Goal: Find specific page/section: Find specific page/section

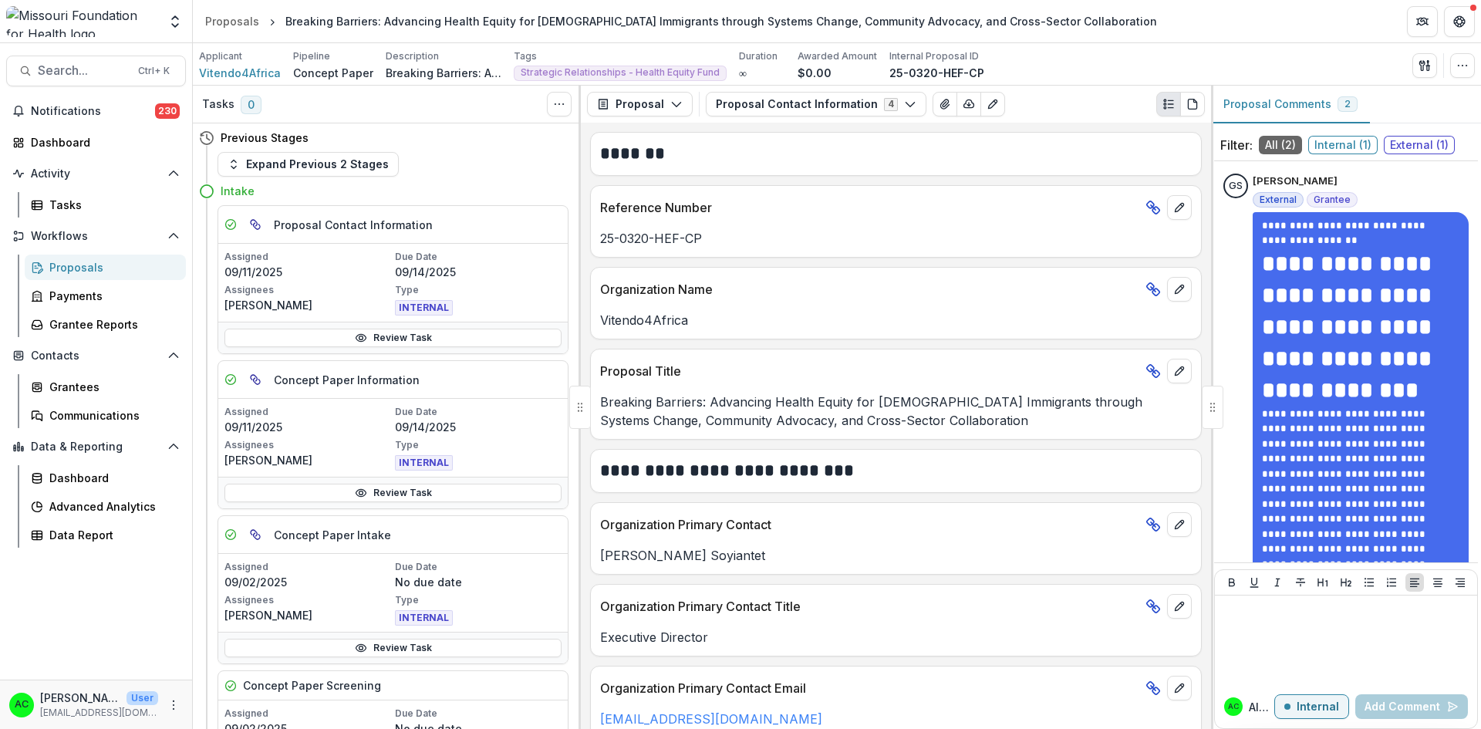
scroll to position [1206, 0]
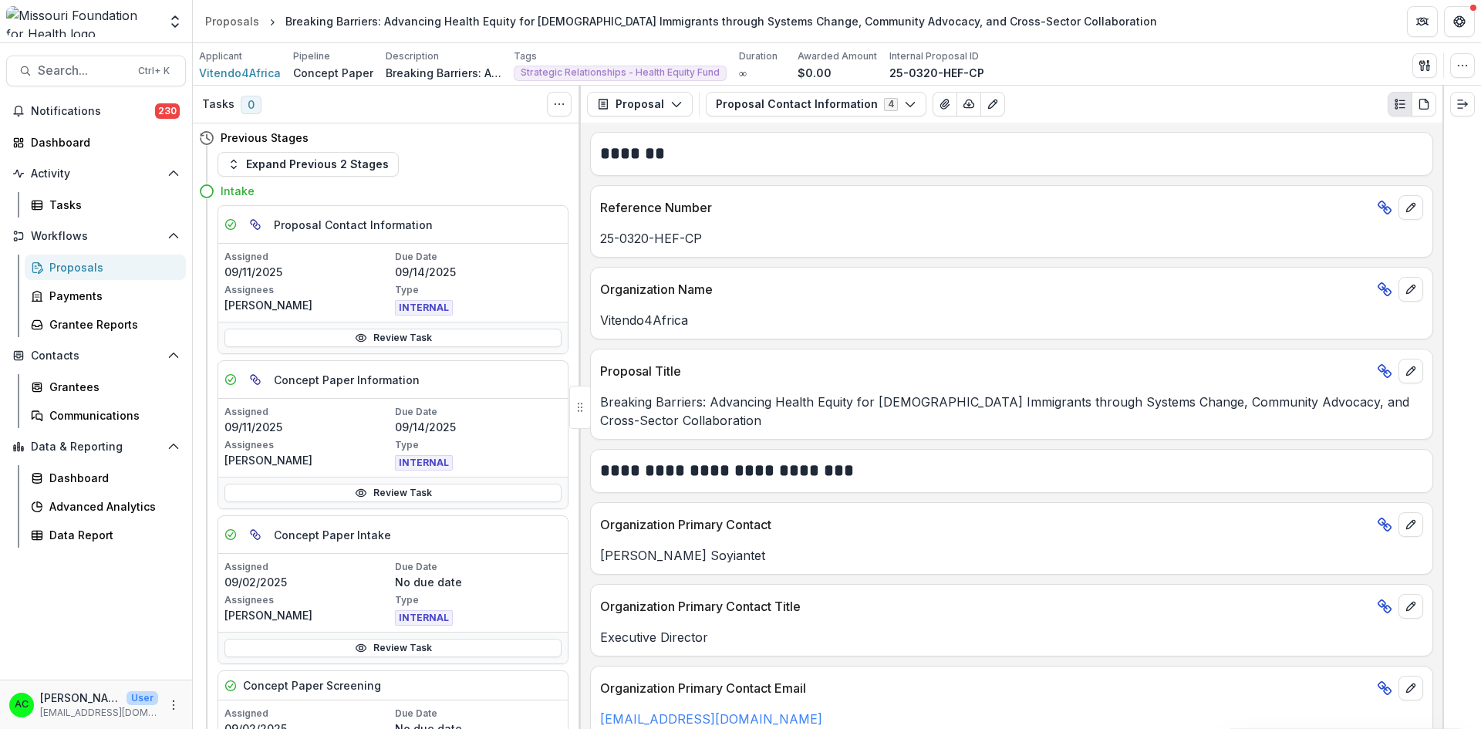
click at [82, 74] on span "Search..." at bounding box center [83, 70] width 91 height 15
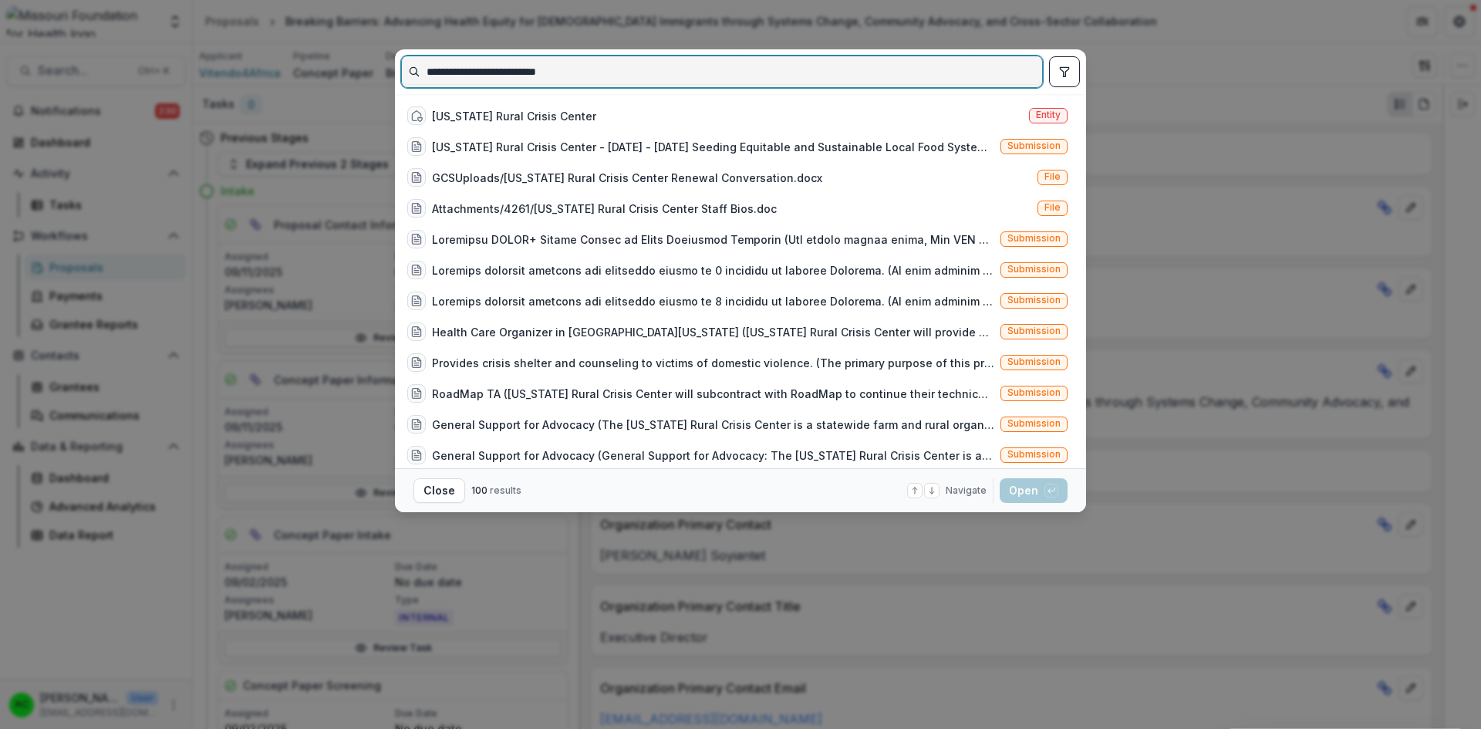
type input "**********"
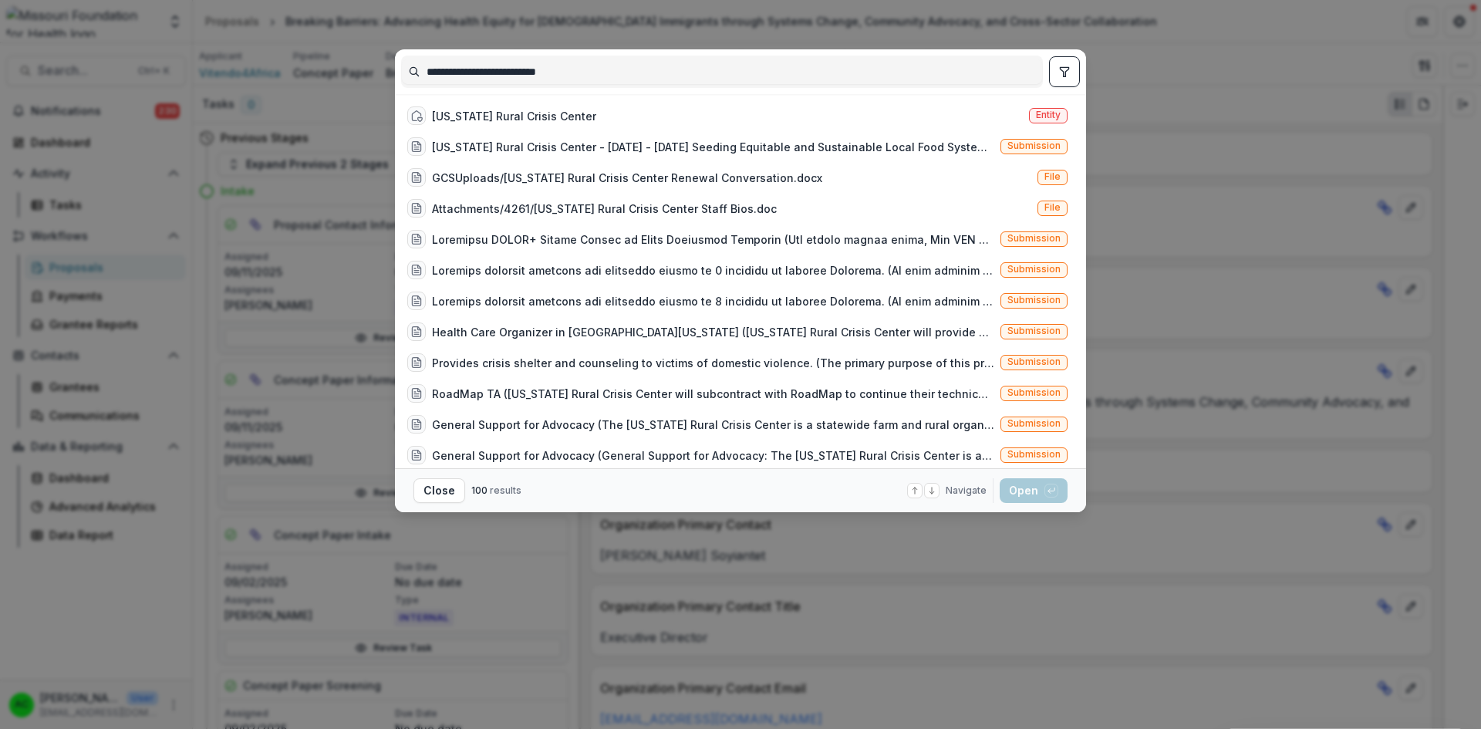
click at [764, 115] on div "[US_STATE] Rural Crisis Center Entity" at bounding box center [737, 115] width 673 height 31
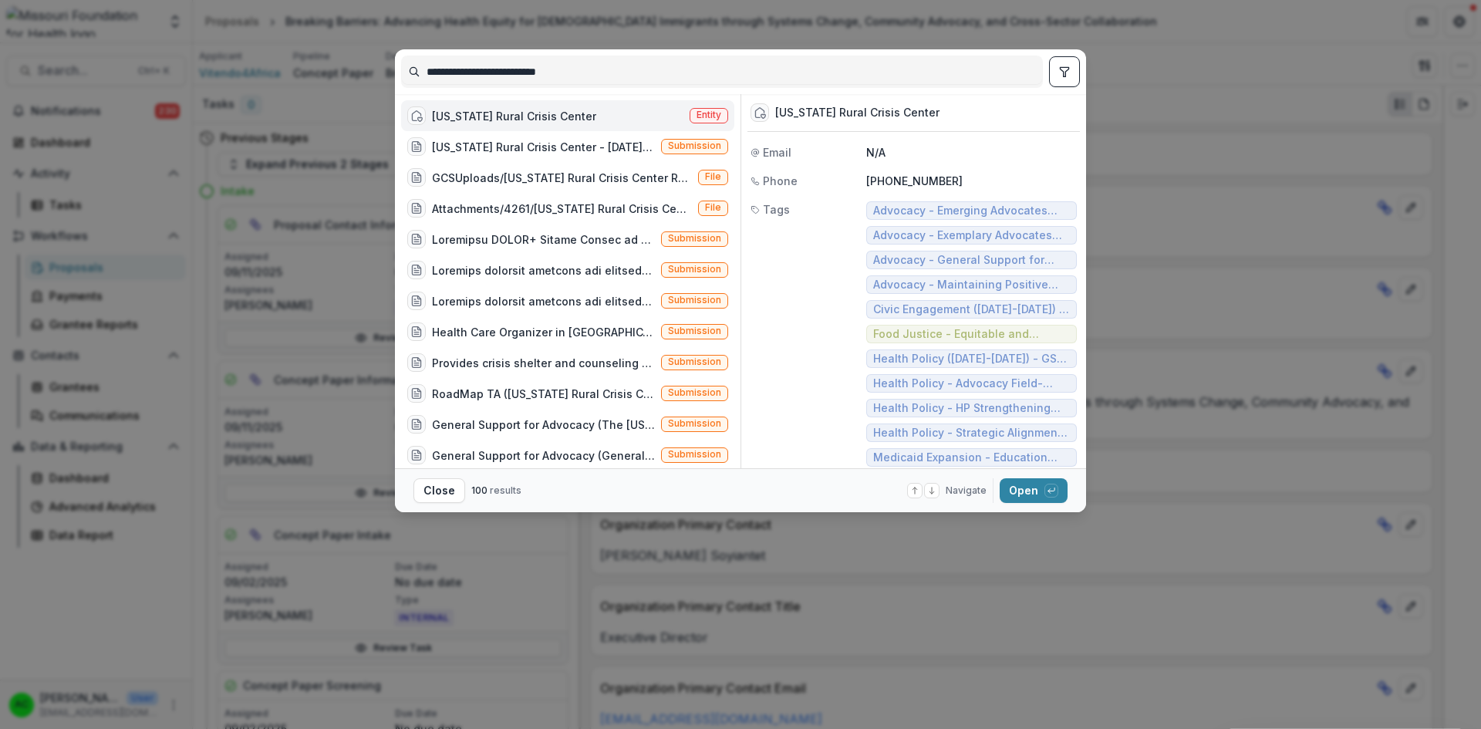
click at [1020, 493] on button "Open with enter key" at bounding box center [1034, 490] width 68 height 25
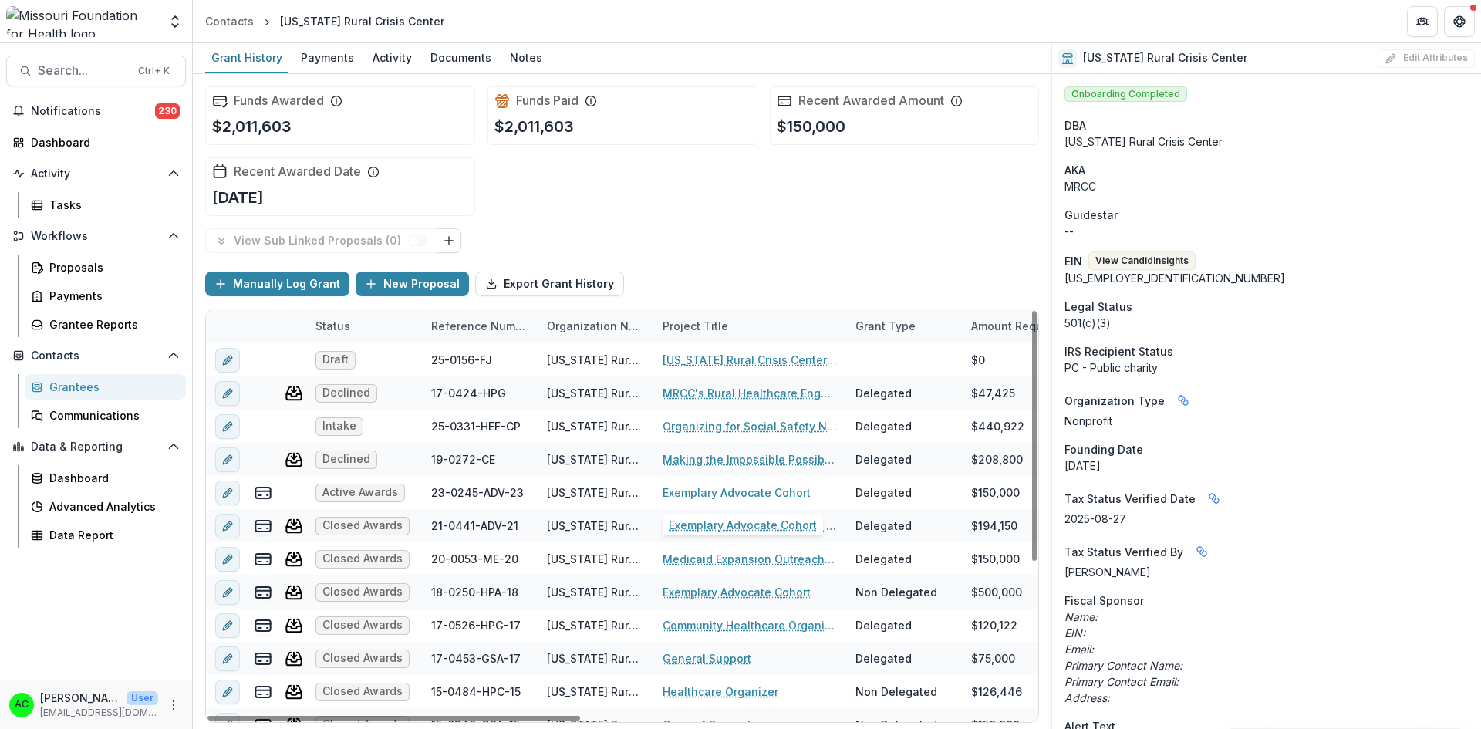
click at [697, 491] on link "Exemplary Advocate Cohort" at bounding box center [737, 492] width 148 height 16
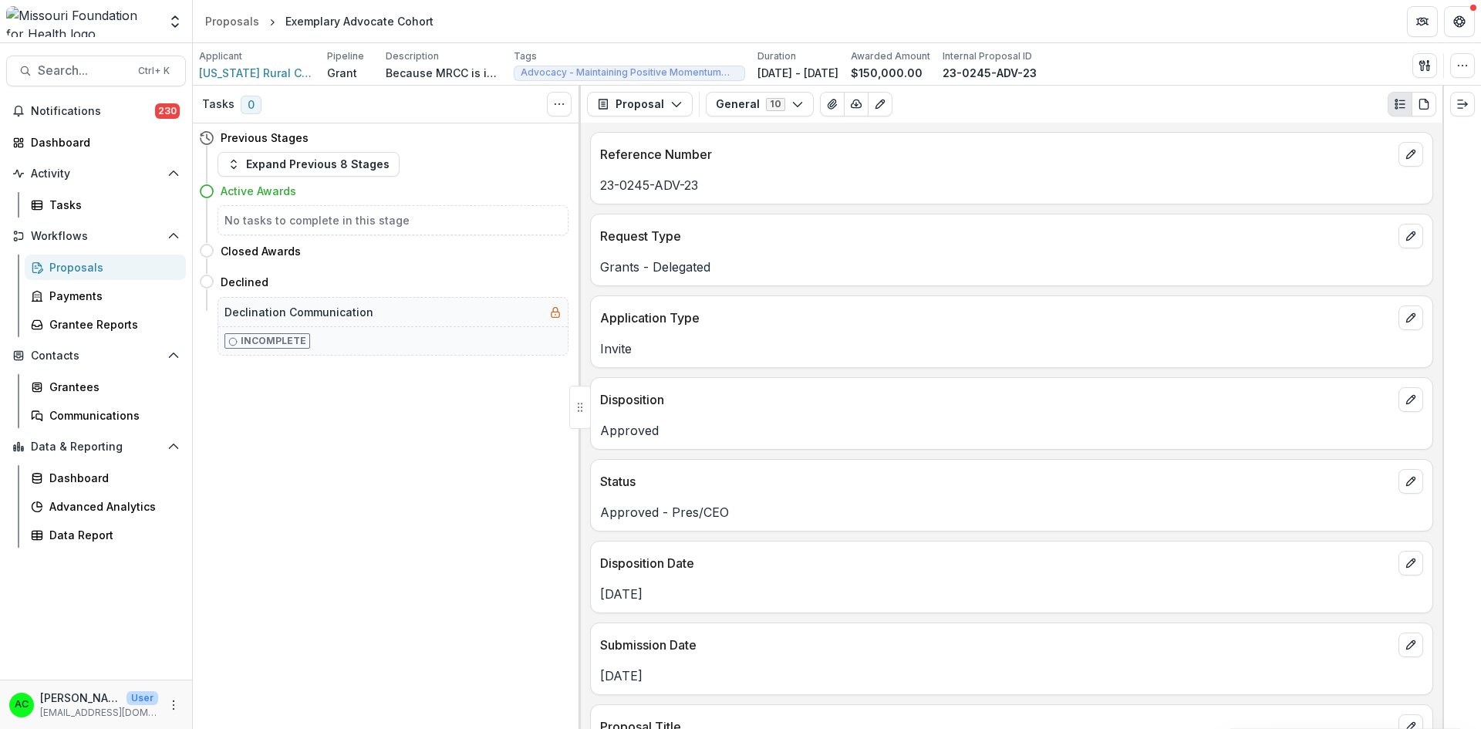
click at [720, 106] on button "General 10" at bounding box center [760, 104] width 108 height 25
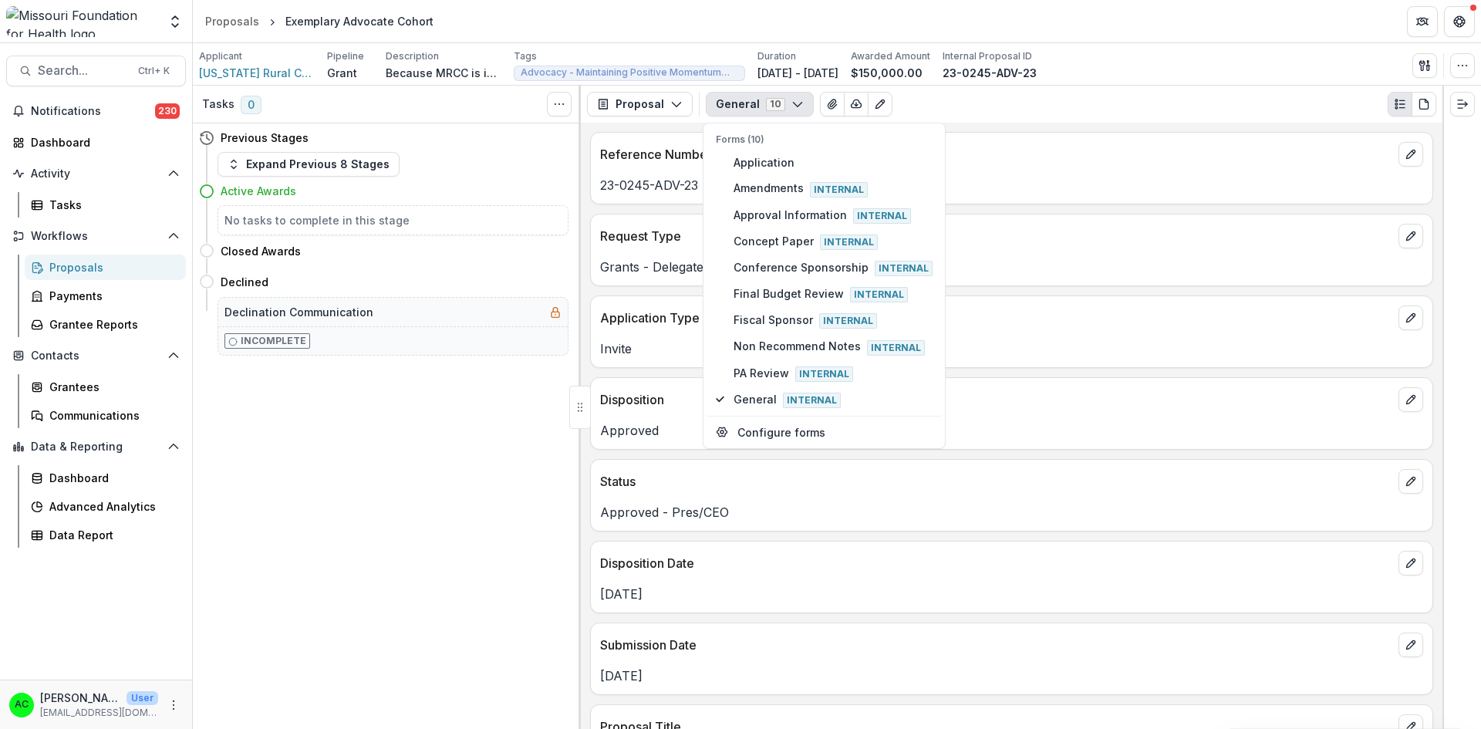
click at [1101, 528] on div "Status Approved - Pres/CEO" at bounding box center [1011, 495] width 843 height 73
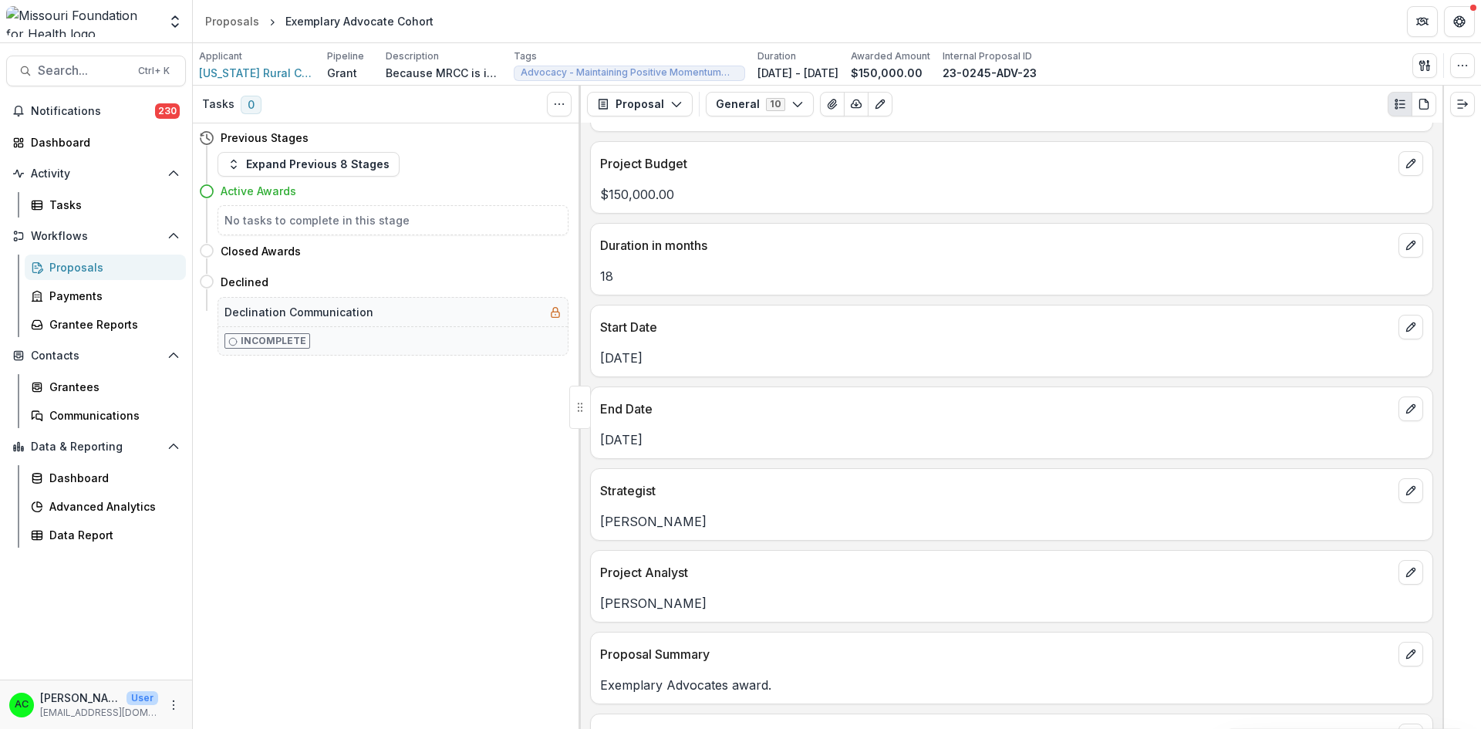
scroll to position [904, 0]
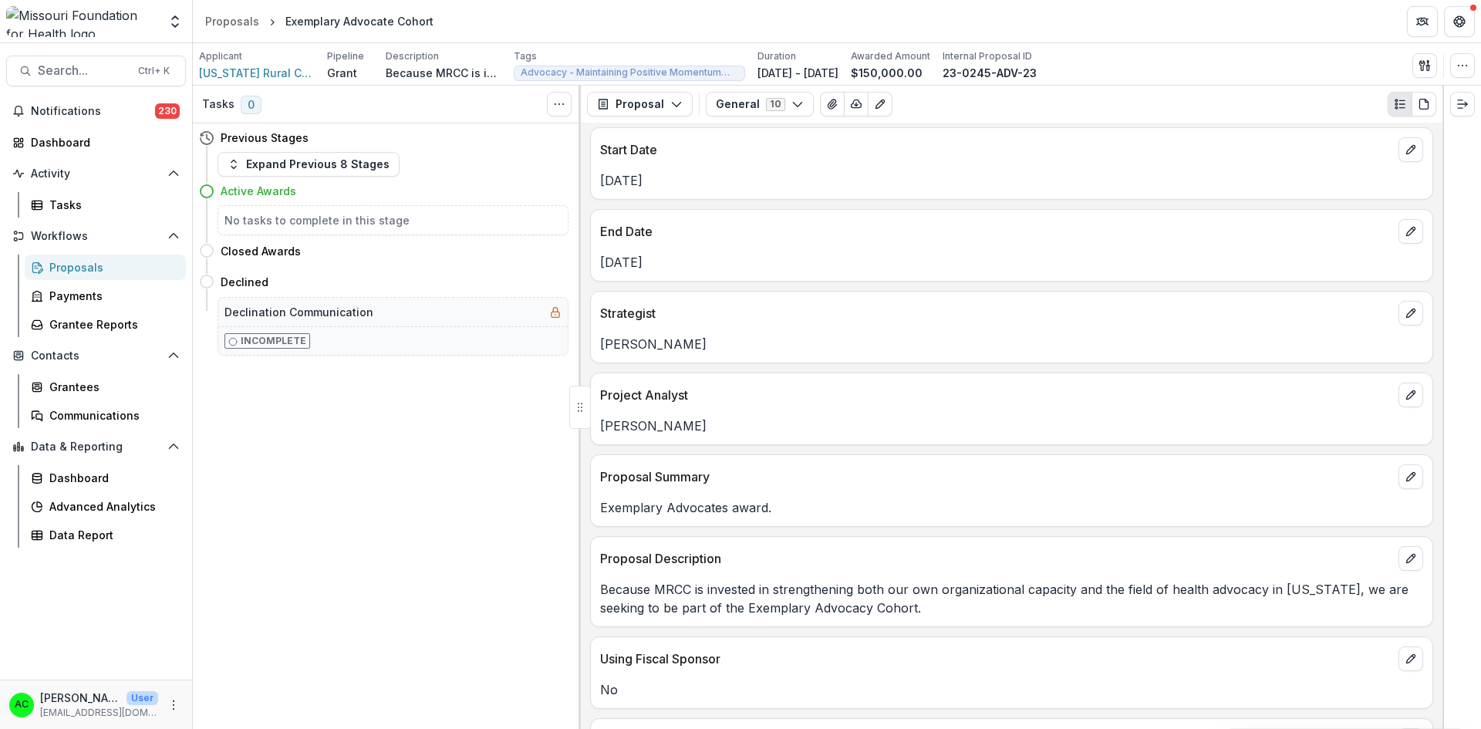
click at [111, 66] on span "Search..." at bounding box center [83, 70] width 91 height 15
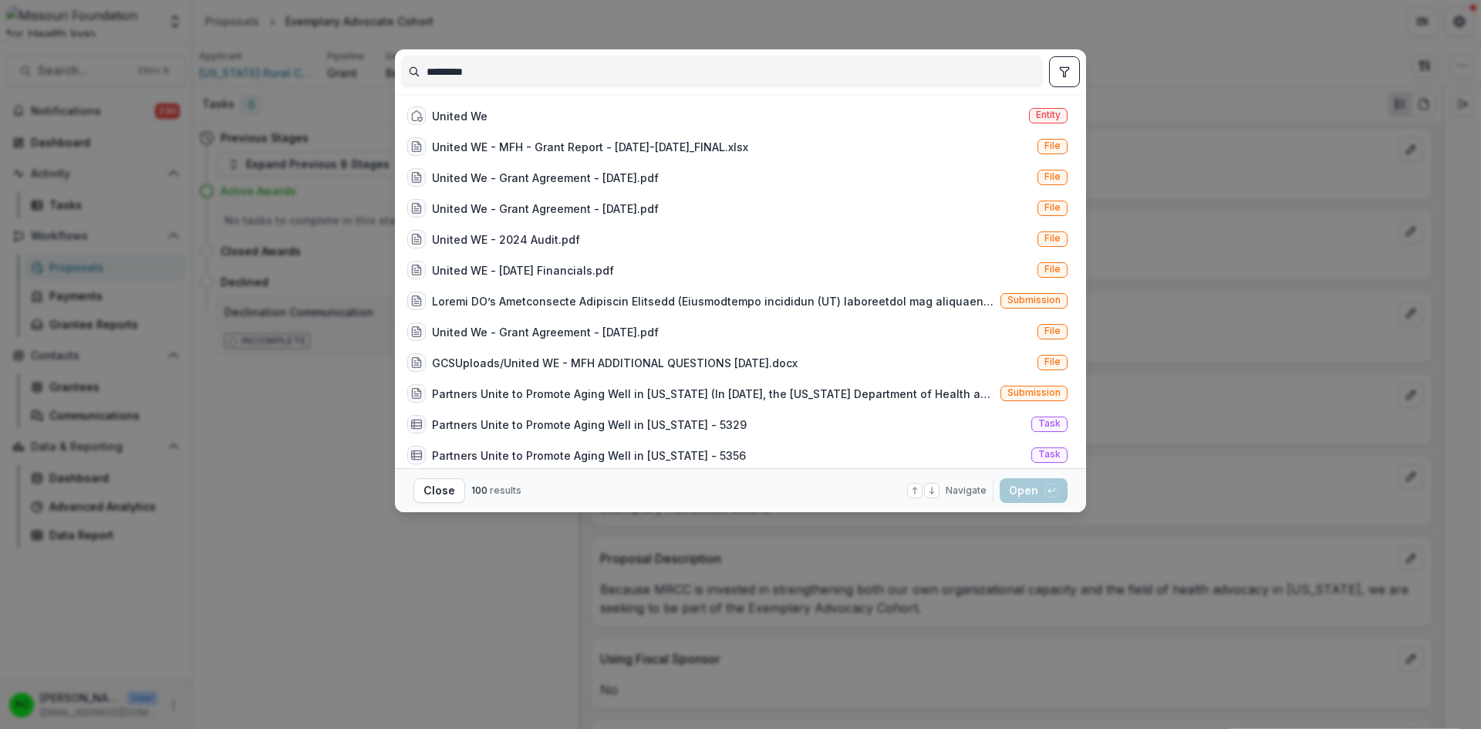
type input "*********"
click at [552, 116] on div "United We Entity" at bounding box center [737, 115] width 673 height 31
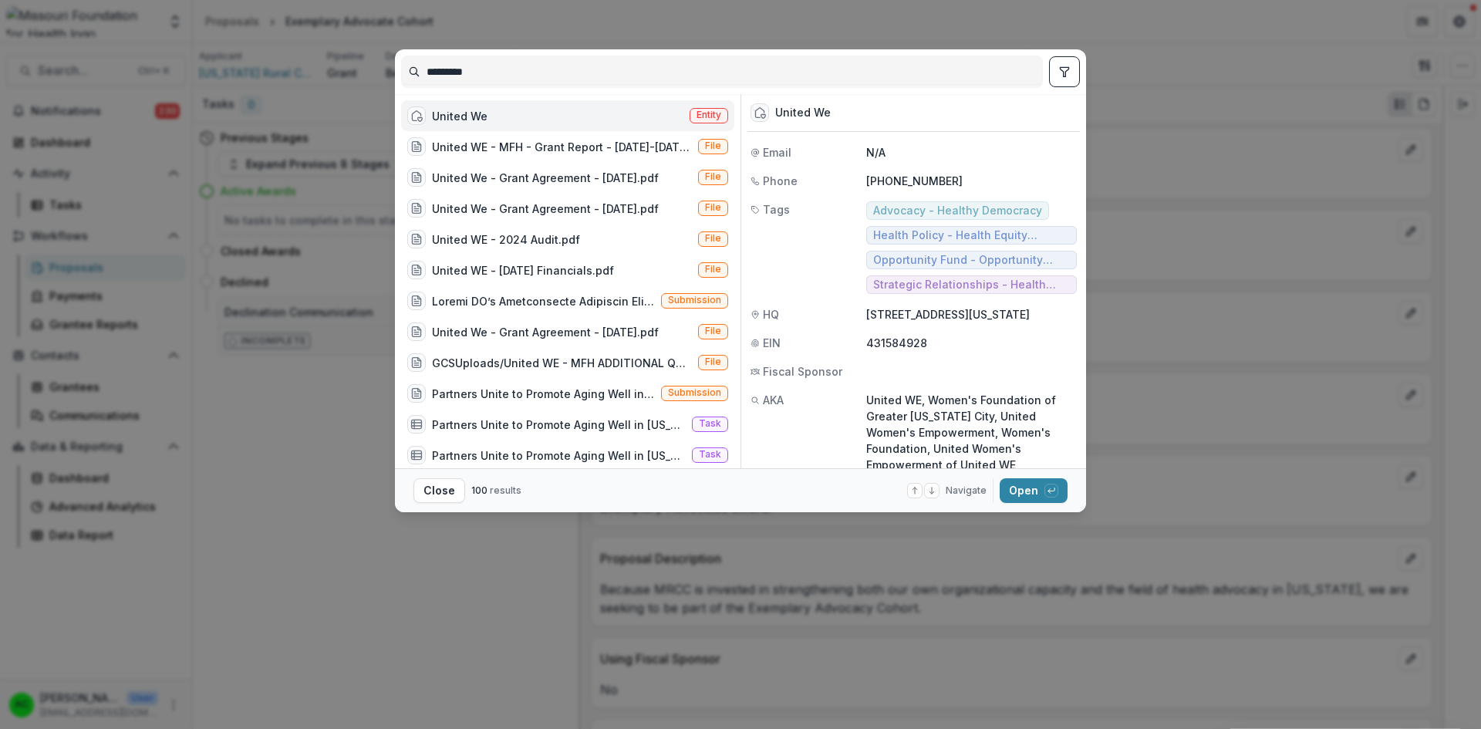
click at [1014, 487] on button "Open with enter key" at bounding box center [1034, 490] width 68 height 25
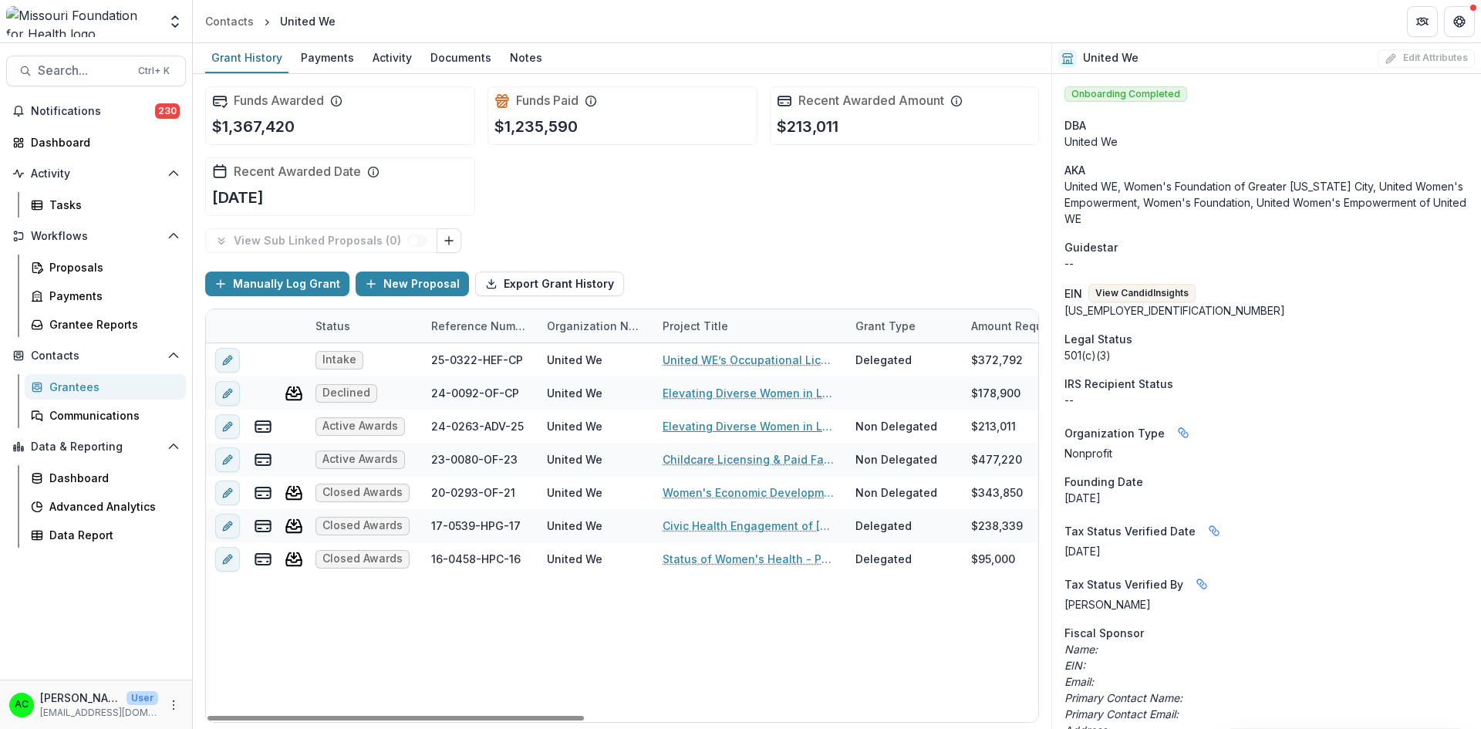
click at [693, 422] on link "Elevating Diverse Women in Local Civic Leadership" at bounding box center [750, 426] width 174 height 16
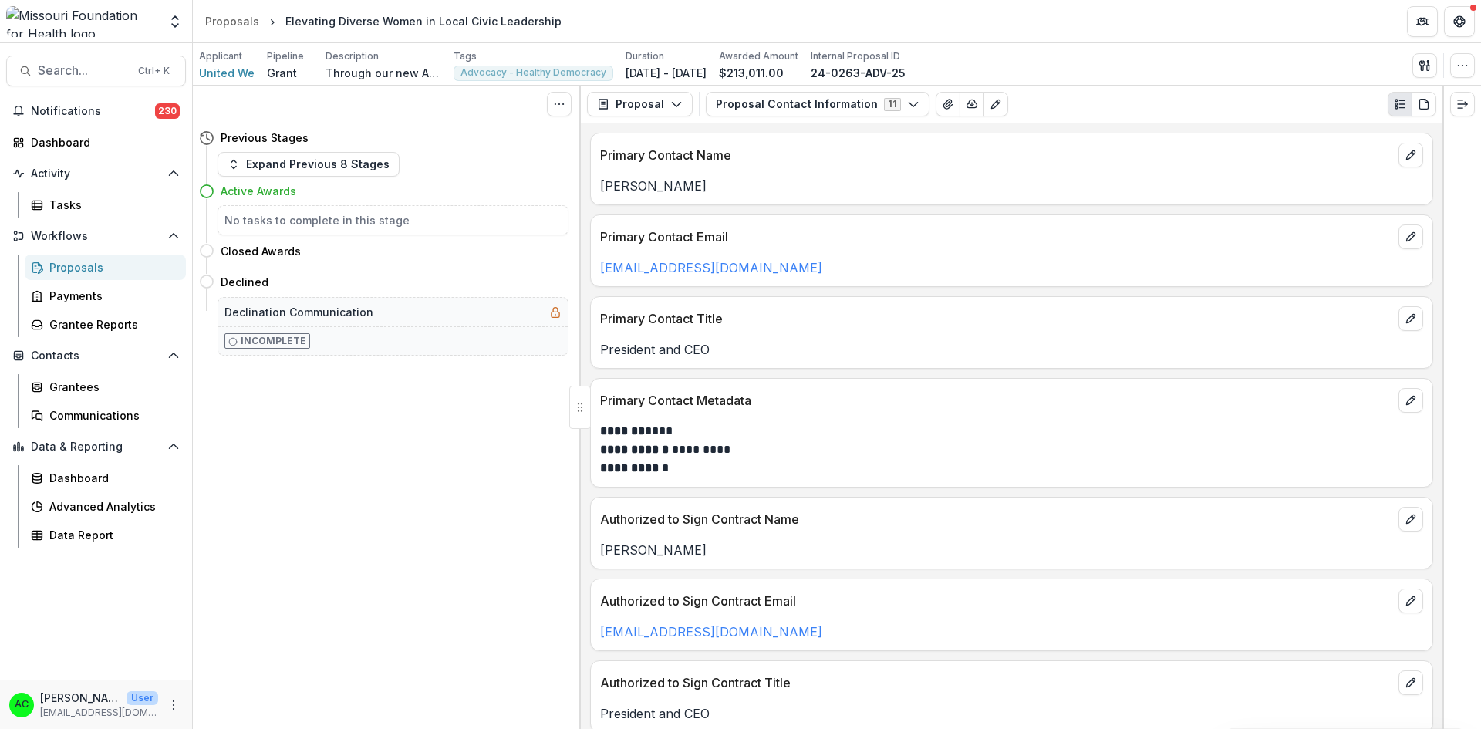
click at [814, 106] on button "Proposal Contact Information 11" at bounding box center [818, 104] width 224 height 25
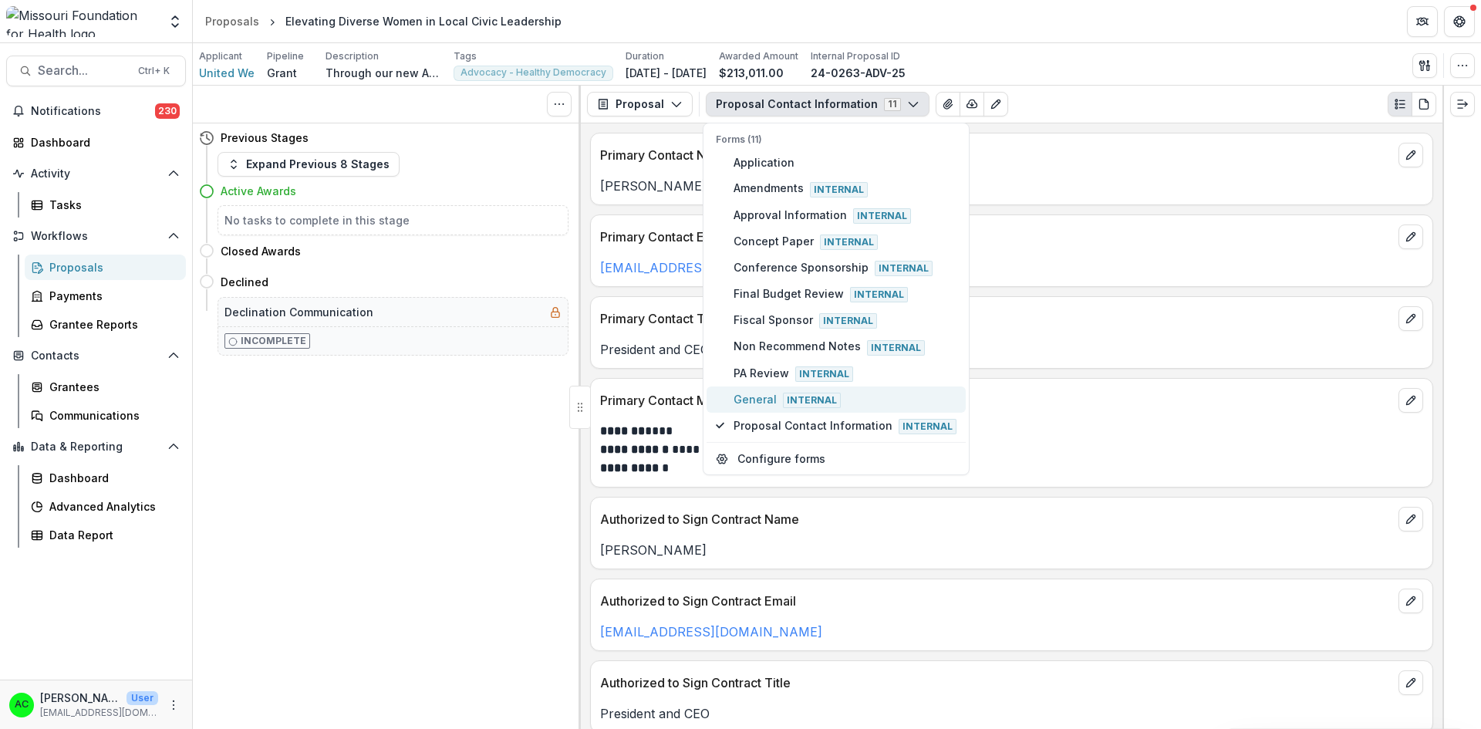
click at [758, 393] on span "General Internal" at bounding box center [845, 399] width 223 height 17
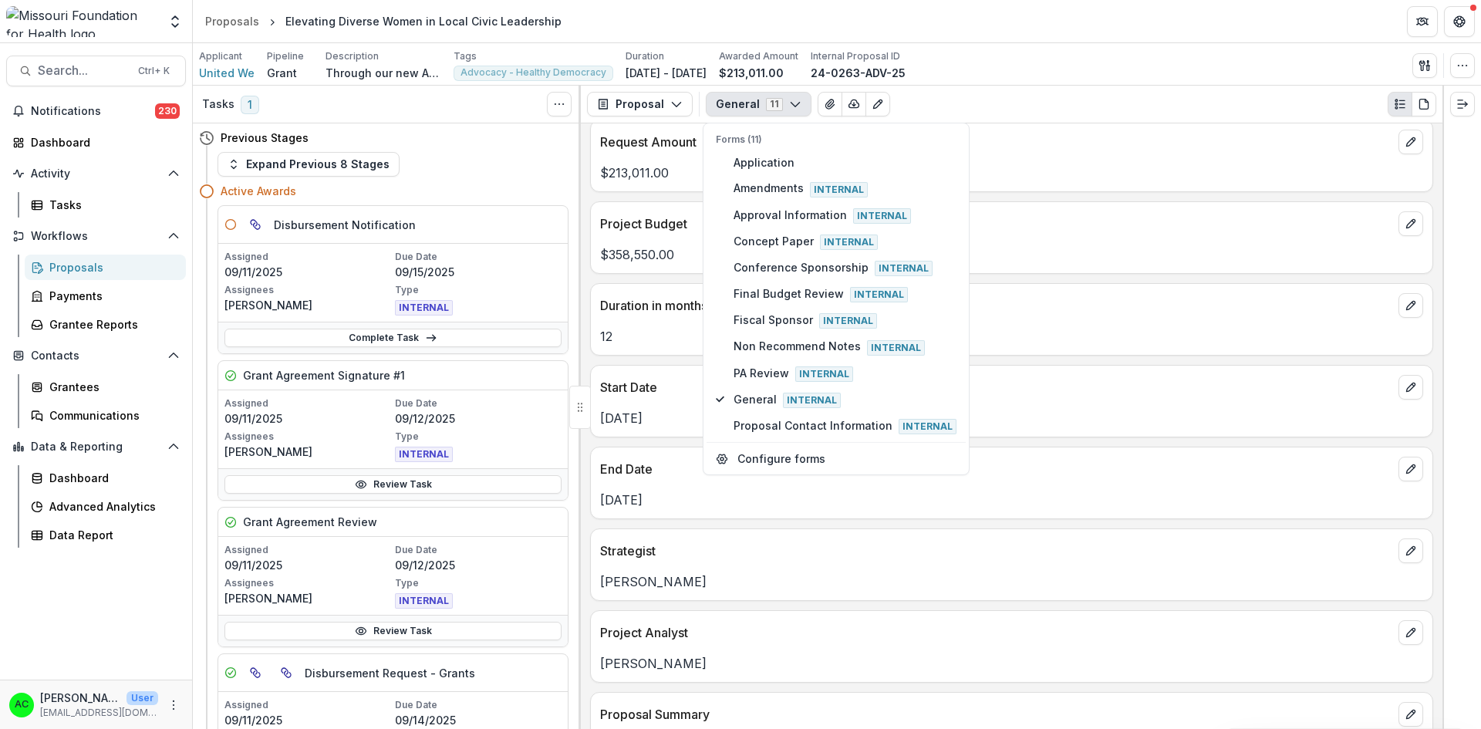
scroll to position [743, 0]
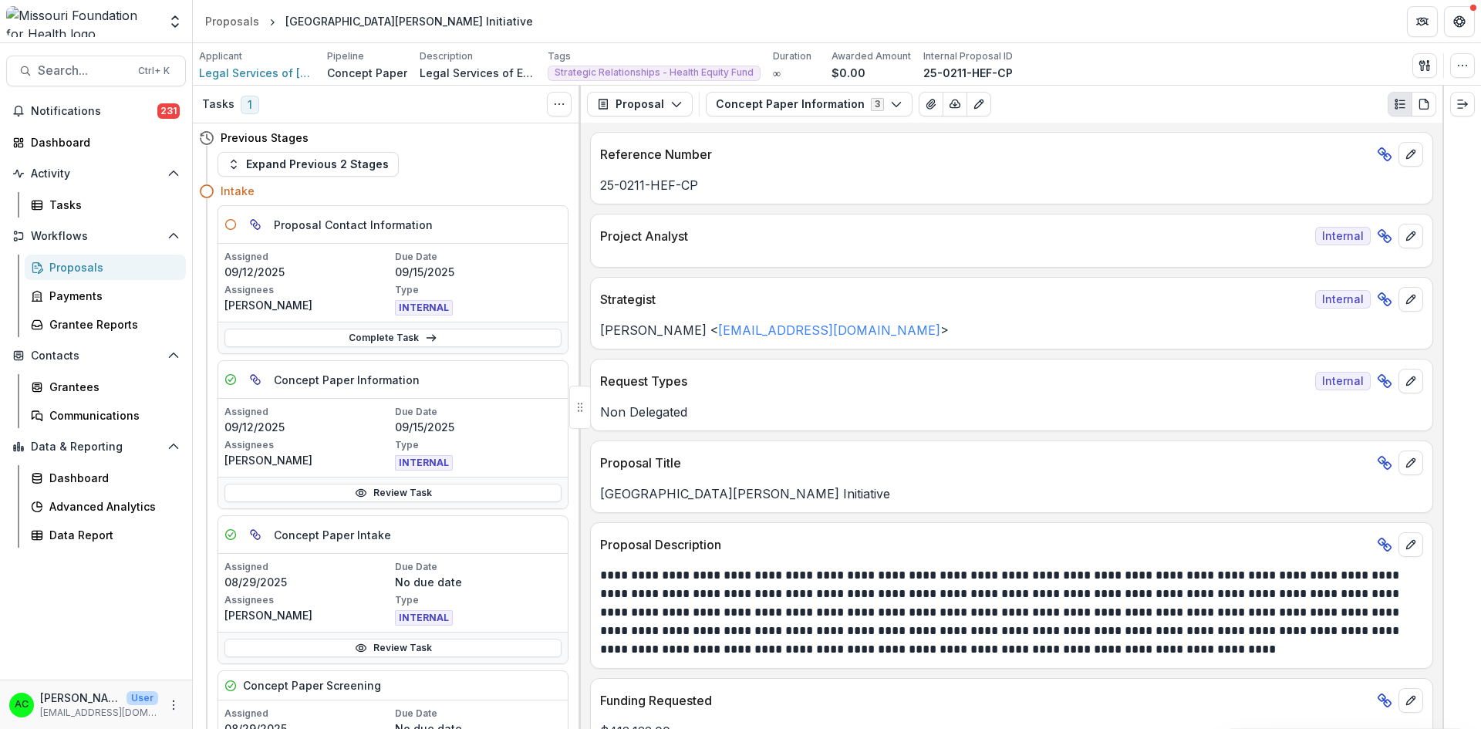
click at [1459, 107] on icon "Expand right" at bounding box center [1462, 104] width 12 height 12
